Goal: Task Accomplishment & Management: Manage account settings

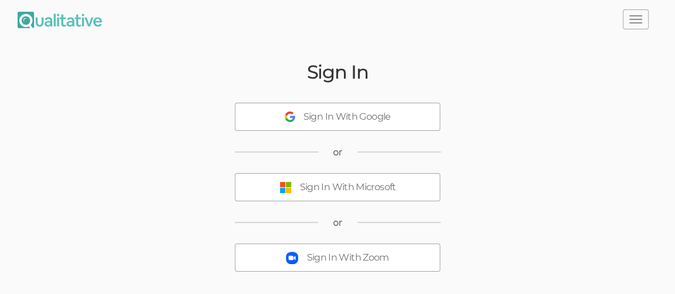
click at [380, 186] on div "Sign In With Microsoft" at bounding box center [348, 187] width 96 height 13
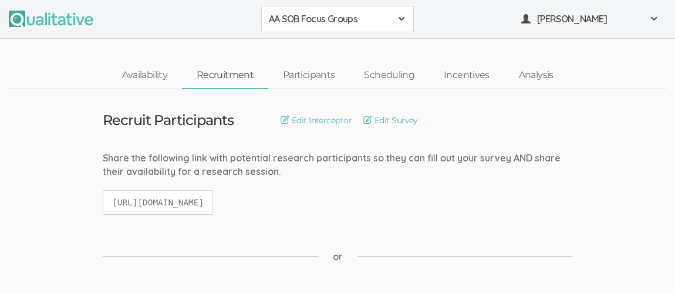
click at [401, 21] on span at bounding box center [401, 18] width 9 height 9
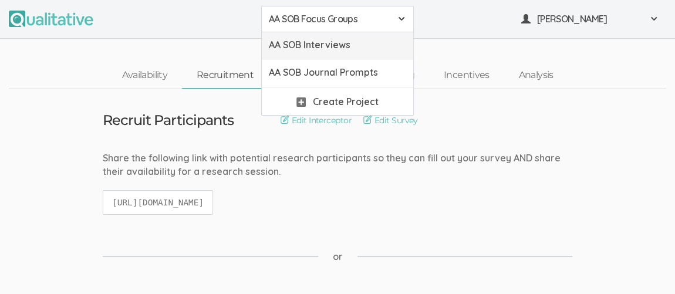
click at [351, 50] on span "AA SOB Interviews" at bounding box center [337, 44] width 137 height 13
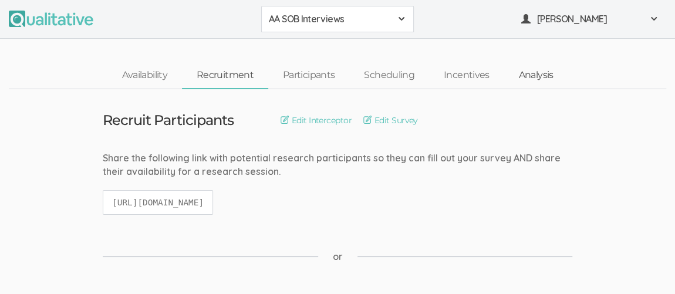
click at [535, 72] on link "Analysis" at bounding box center [535, 75] width 64 height 25
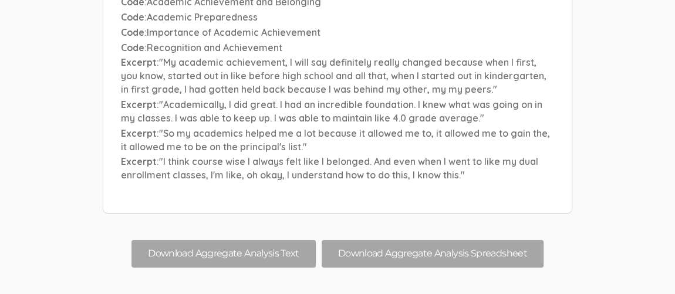
scroll to position [6220, 0]
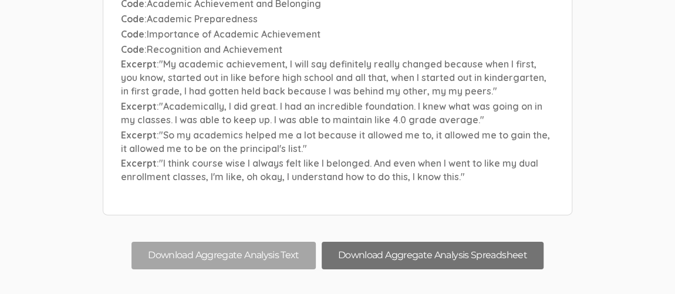
click at [439, 242] on button "Download Aggregate Analysis Spreadsheet" at bounding box center [433, 256] width 222 height 28
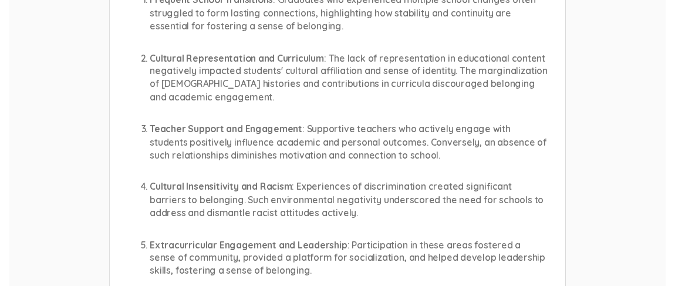
scroll to position [0, 0]
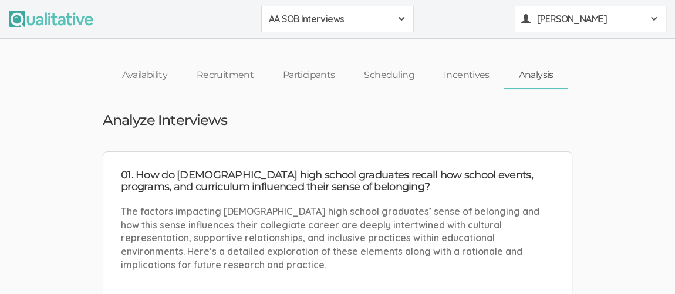
click at [649, 17] on span at bounding box center [653, 18] width 9 height 9
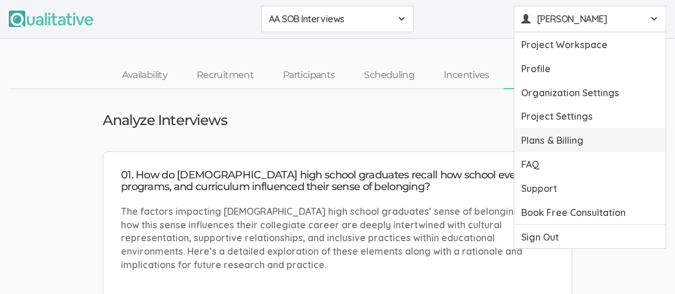
click at [590, 139] on link "Plans & Billing" at bounding box center [589, 140] width 151 height 24
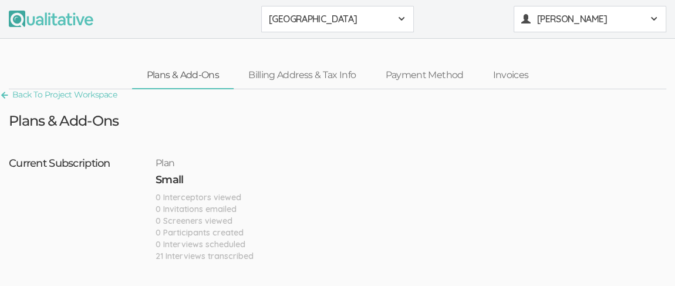
click at [649, 18] on span at bounding box center [653, 18] width 9 height 9
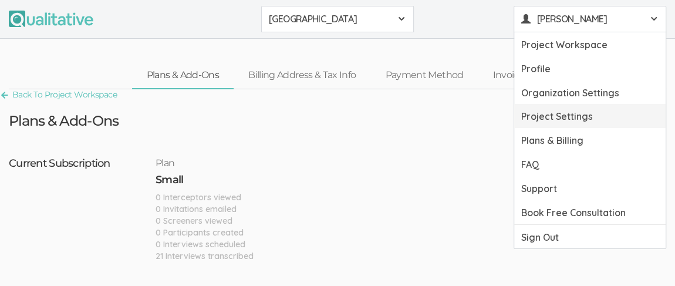
click at [576, 114] on link "Project Settings" at bounding box center [589, 116] width 151 height 24
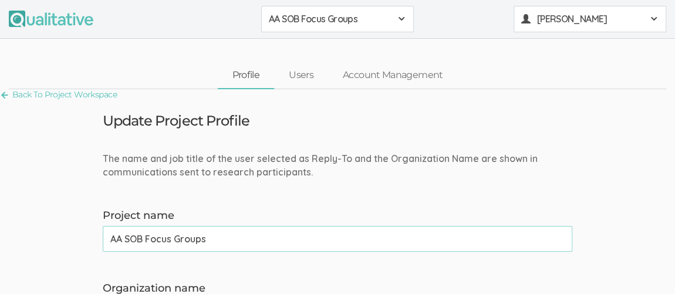
click at [656, 11] on button "[PERSON_NAME]" at bounding box center [589, 19] width 153 height 26
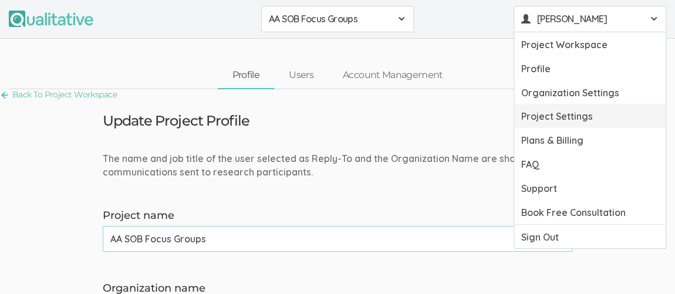
click at [588, 120] on link "Project Settings" at bounding box center [589, 116] width 151 height 24
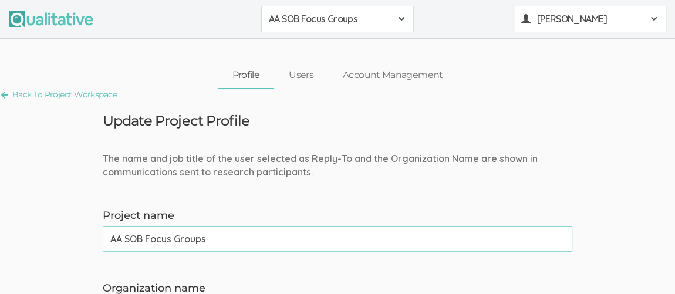
click at [654, 19] on span at bounding box center [653, 18] width 9 height 9
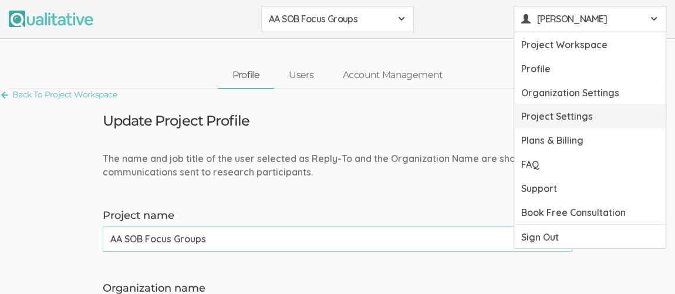
click at [594, 117] on link "Project Settings" at bounding box center [589, 116] width 151 height 24
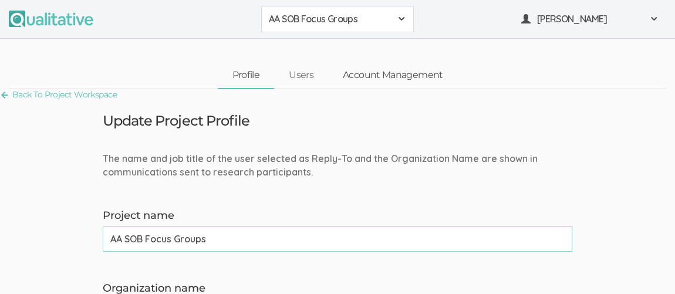
click at [422, 74] on link "Account Management" at bounding box center [392, 75] width 129 height 25
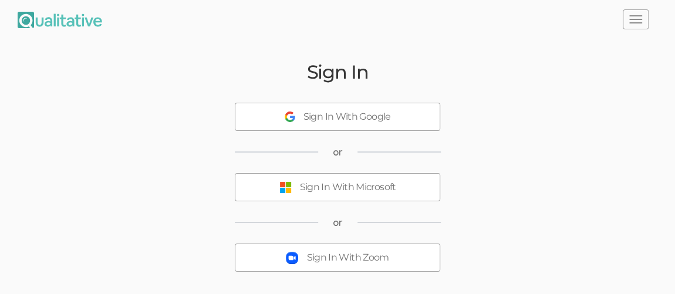
click at [365, 187] on div "Sign In With Microsoft" at bounding box center [348, 187] width 96 height 13
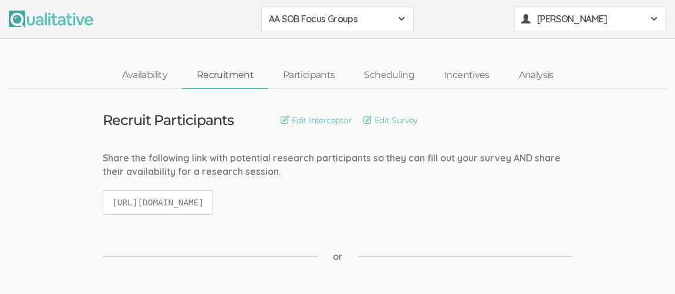
click at [648, 25] on div "[PERSON_NAME]" at bounding box center [589, 18] width 137 height 13
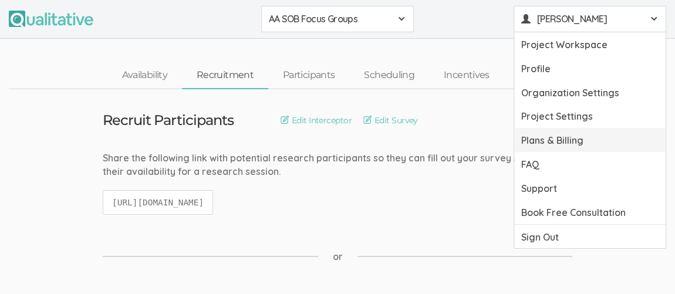
click at [605, 143] on link "Plans & Billing" at bounding box center [589, 140] width 151 height 24
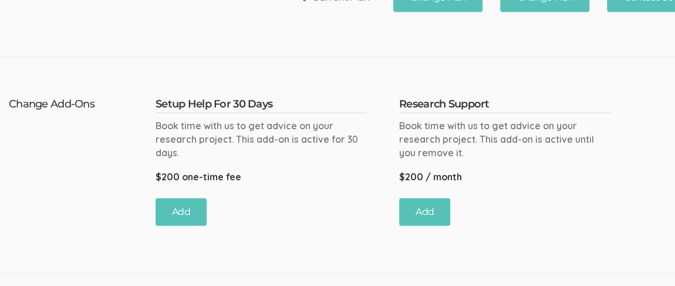
scroll to position [1207, 0]
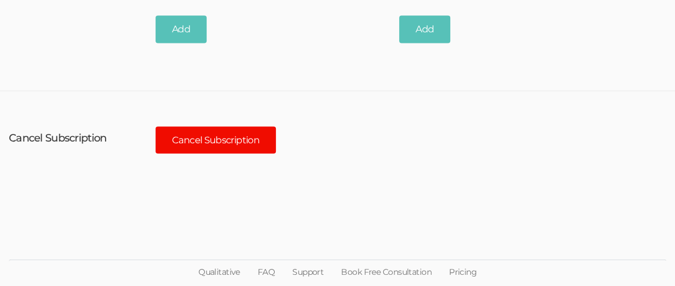
click at [230, 135] on button "Cancel Subscription" at bounding box center [215, 141] width 120 height 28
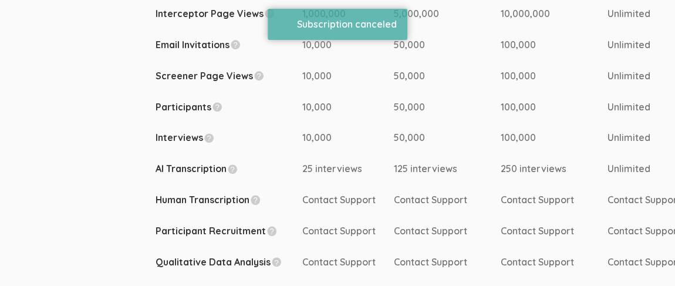
scroll to position [0, 0]
